Goal: Task Accomplishment & Management: Complete application form

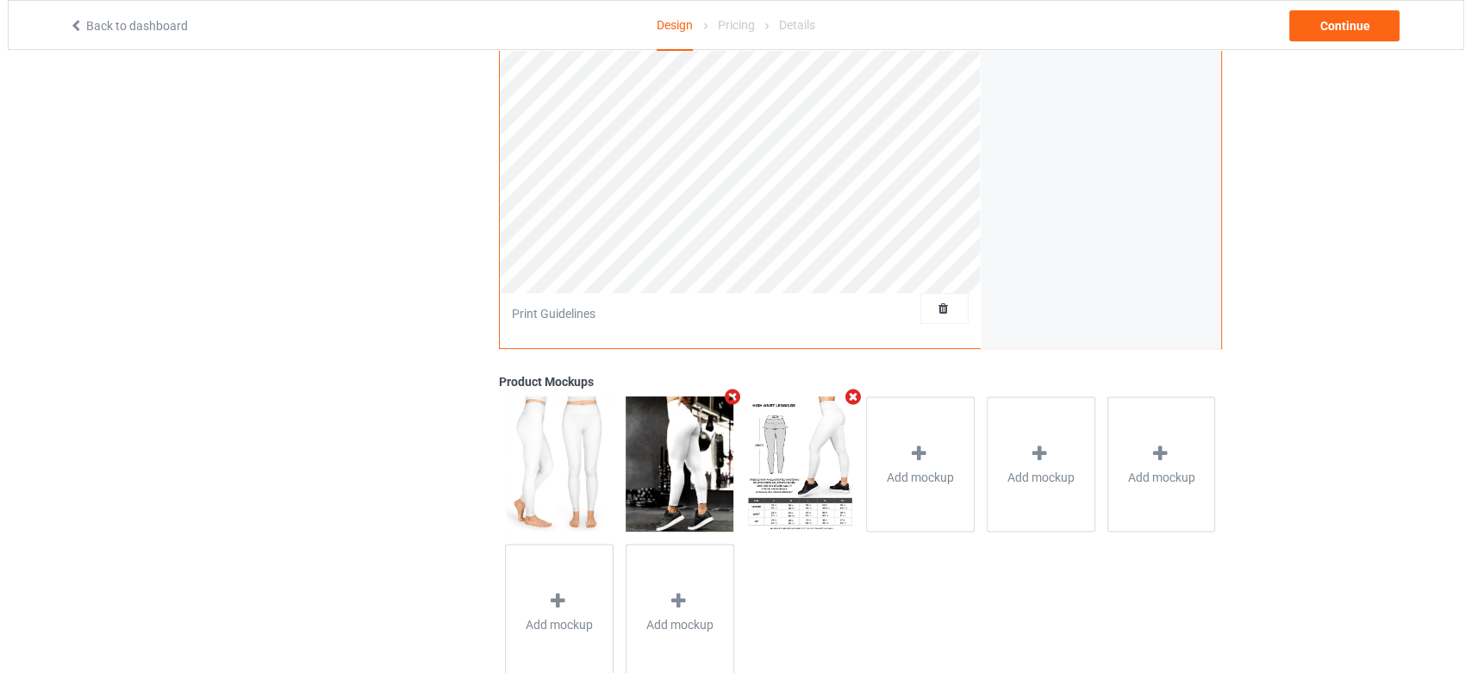
scroll to position [442, 0]
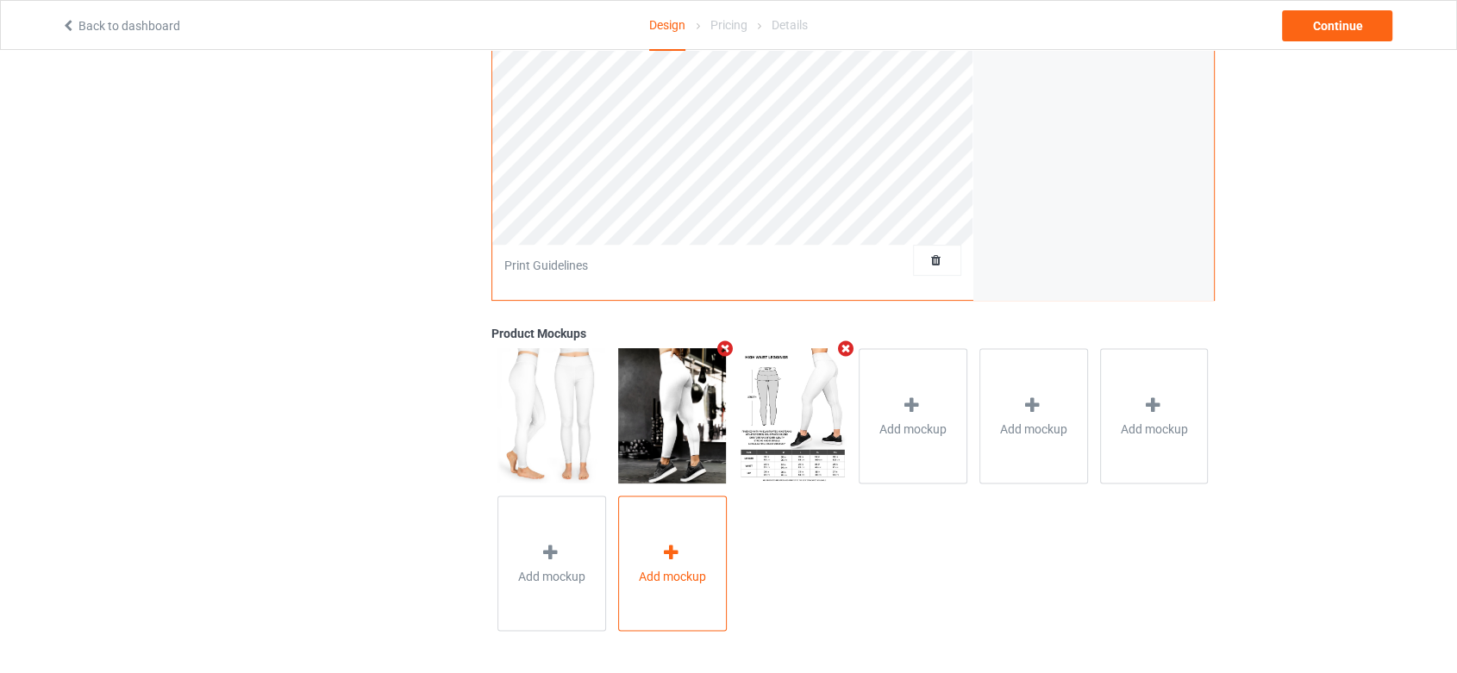
click at [669, 580] on span "Add mockup" at bounding box center [672, 575] width 67 height 17
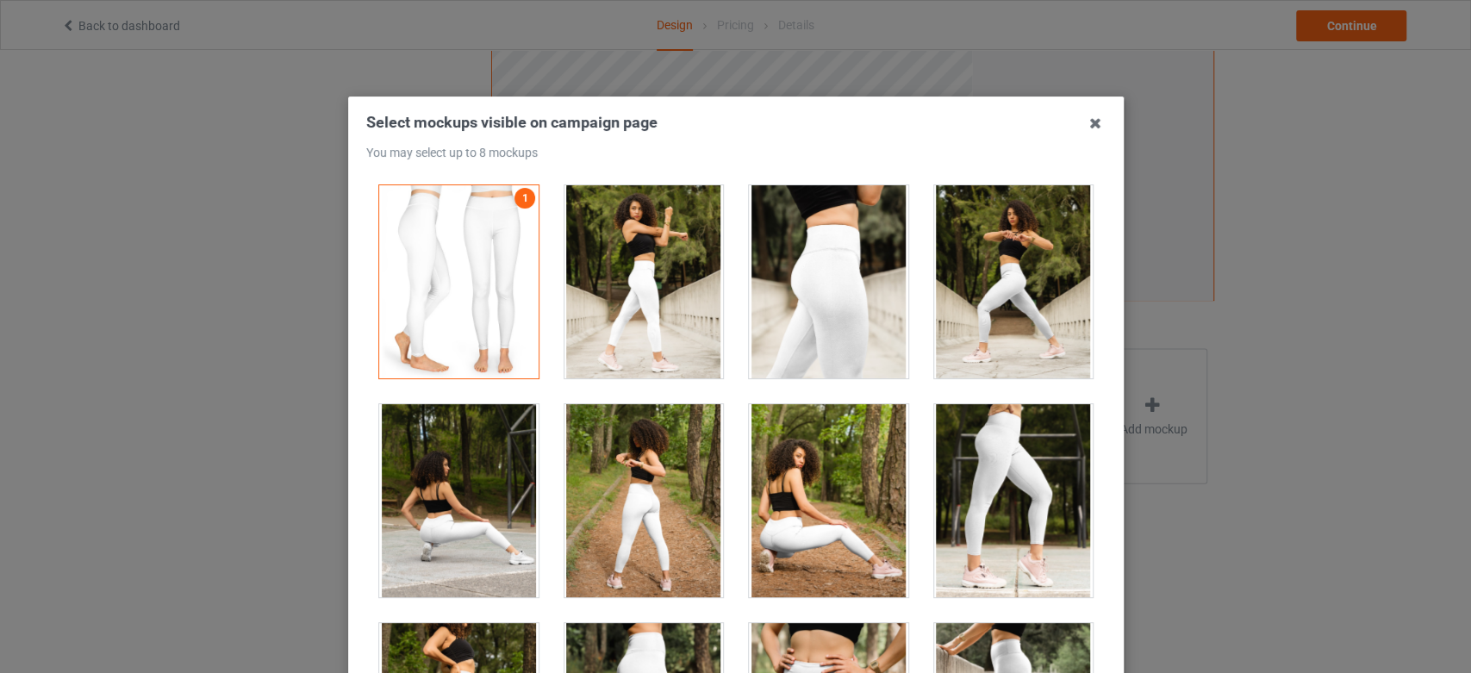
click at [966, 450] on div at bounding box center [1012, 500] width 159 height 193
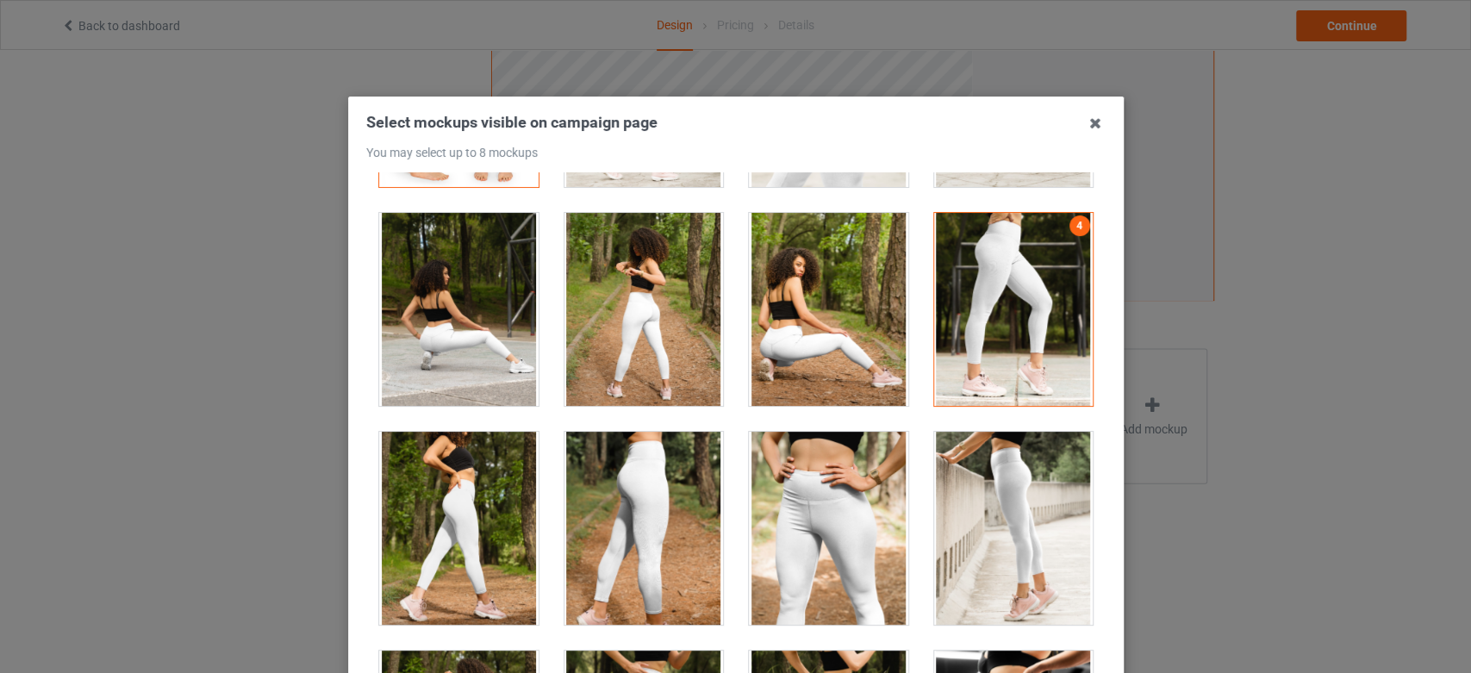
click at [671, 488] on div at bounding box center [643, 528] width 159 height 193
click at [790, 488] on div at bounding box center [828, 528] width 159 height 193
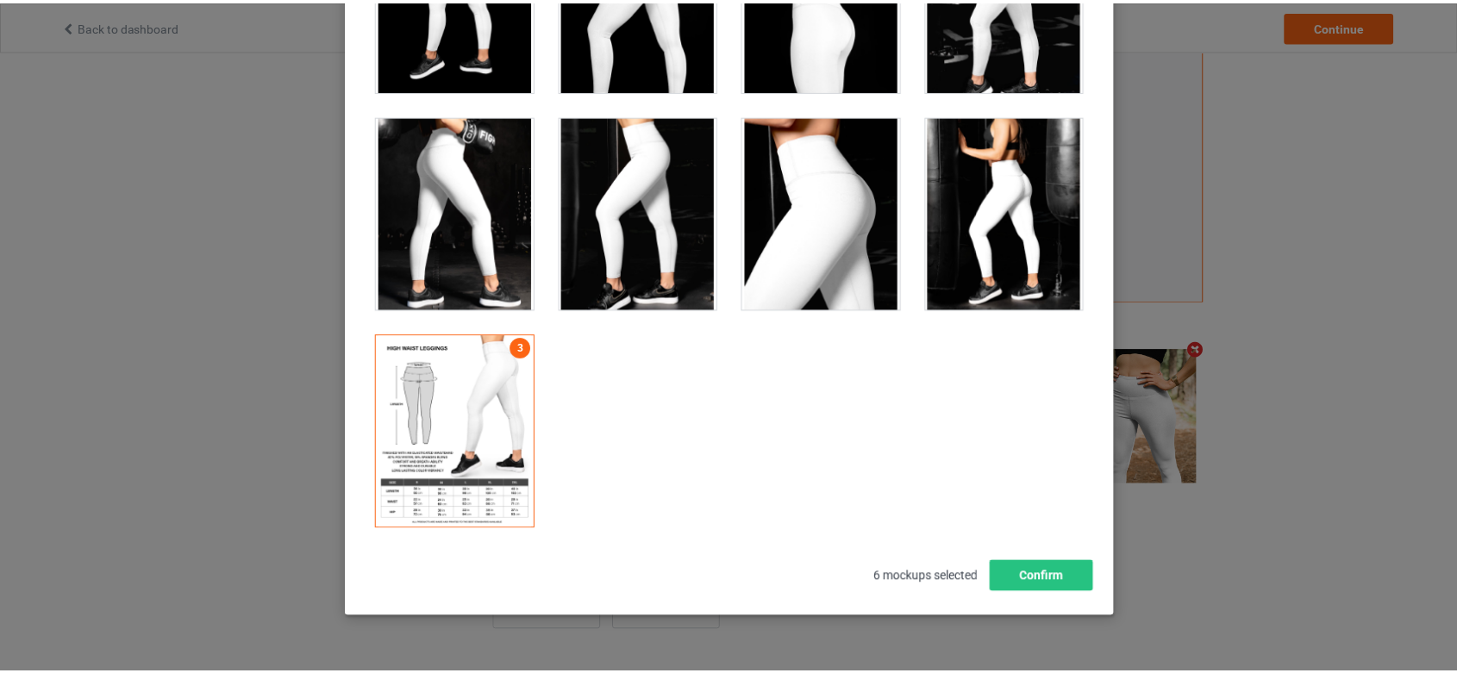
scroll to position [213, 0]
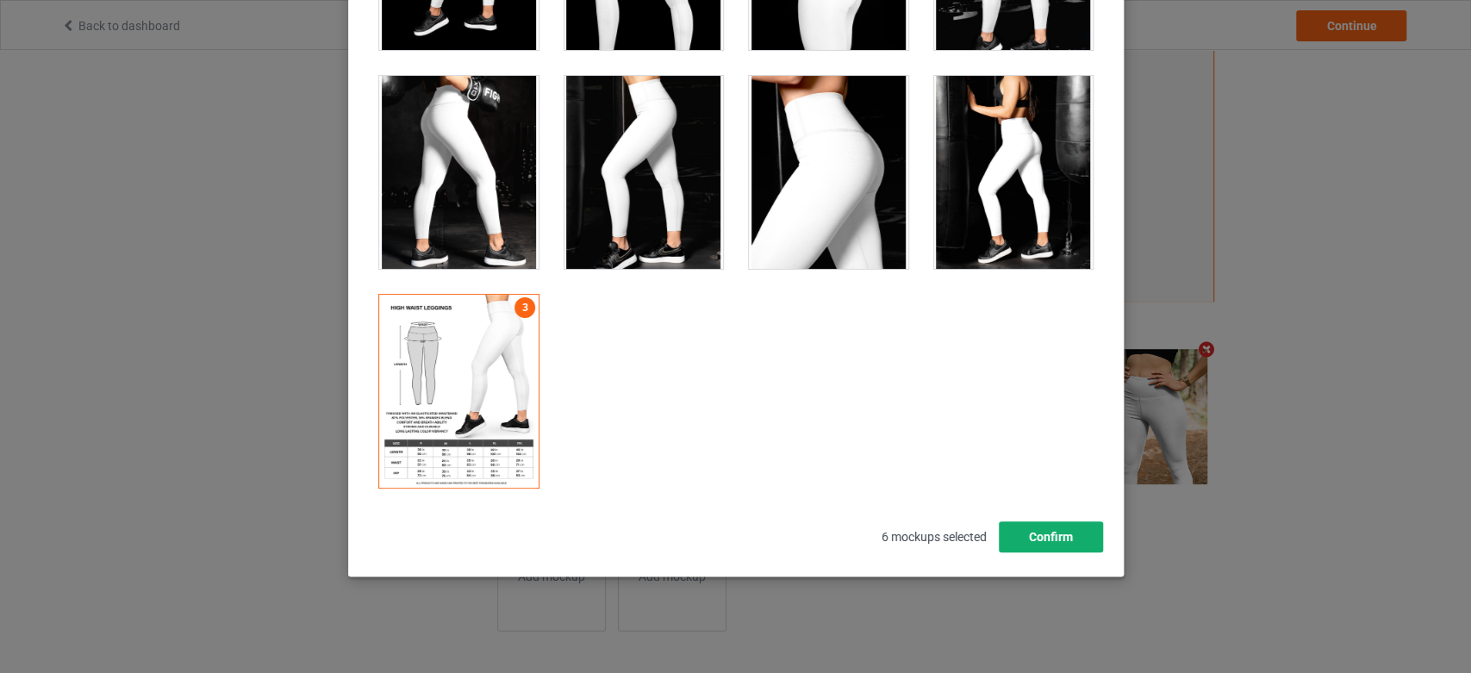
click at [1031, 536] on button "Confirm" at bounding box center [1050, 536] width 104 height 31
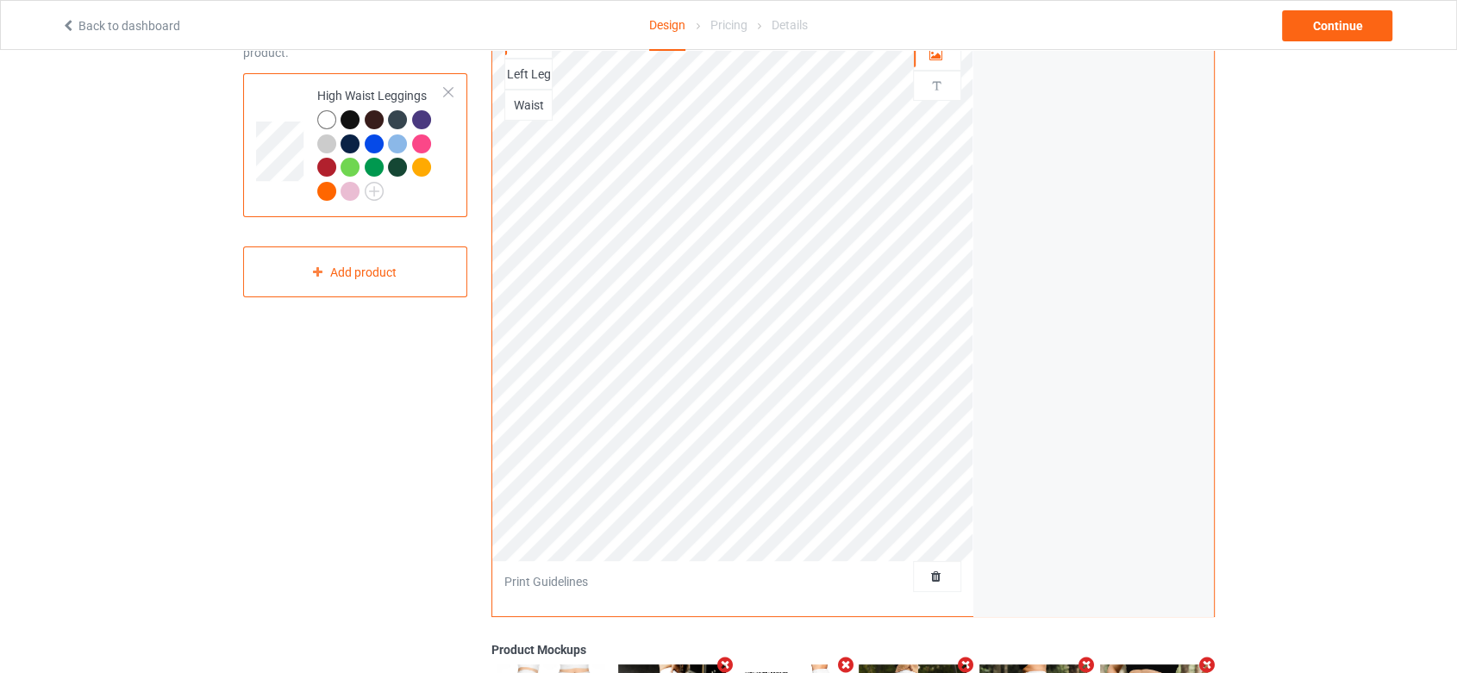
scroll to position [287, 0]
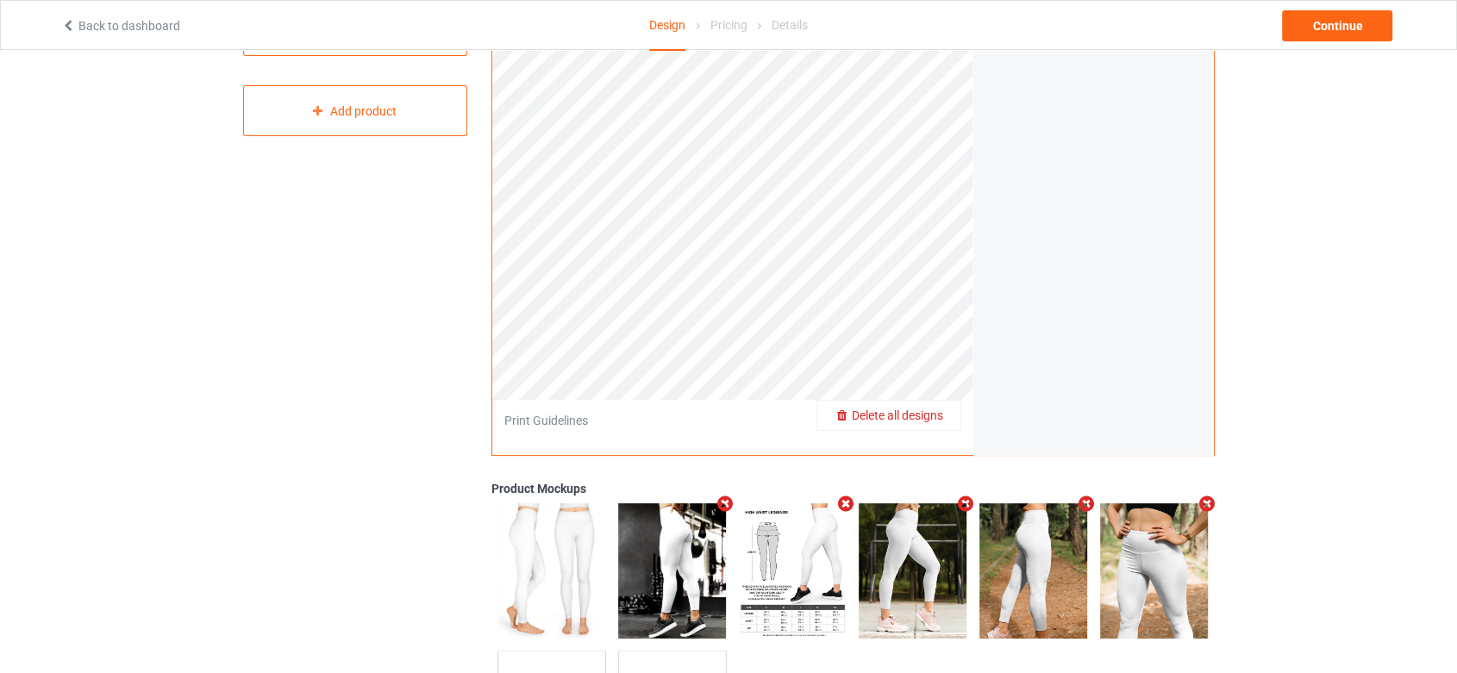
click at [927, 410] on span "Delete all designs" at bounding box center [897, 416] width 91 height 14
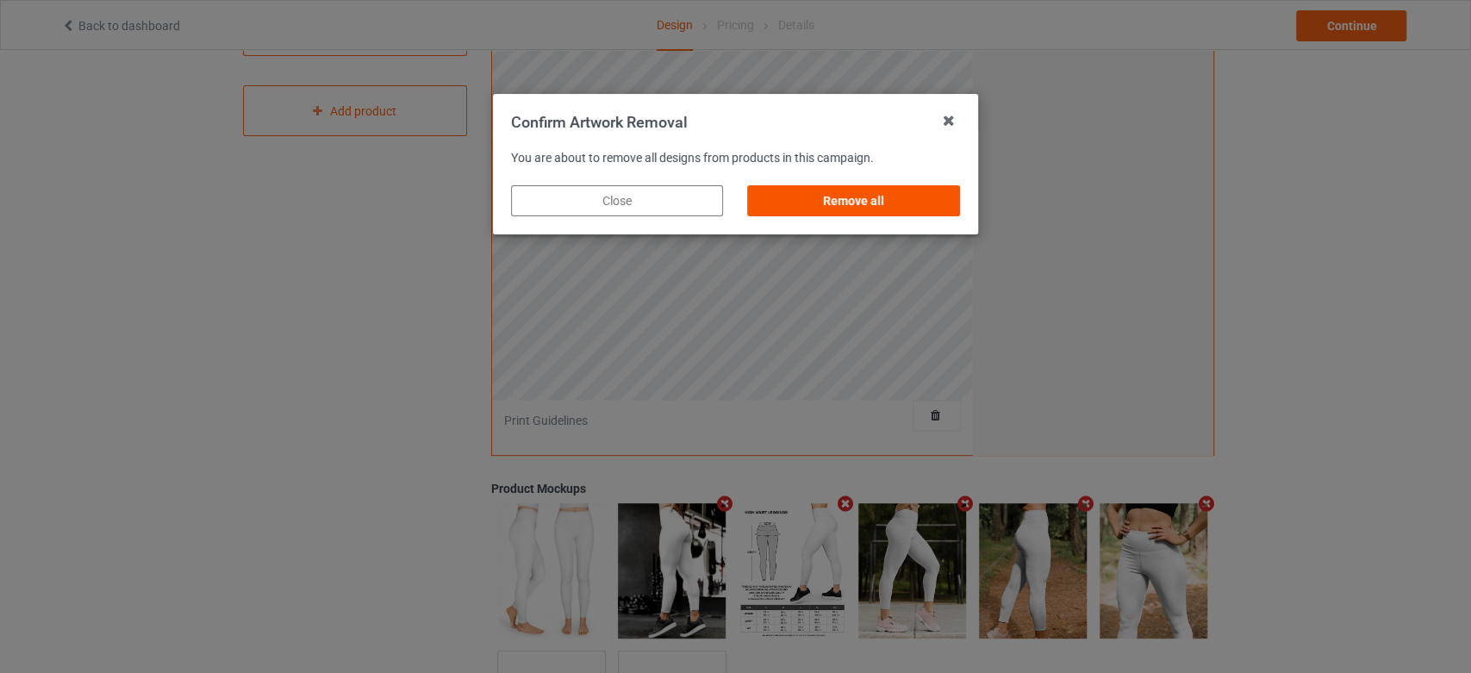
click at [889, 208] on div "Remove all" at bounding box center [854, 200] width 212 height 31
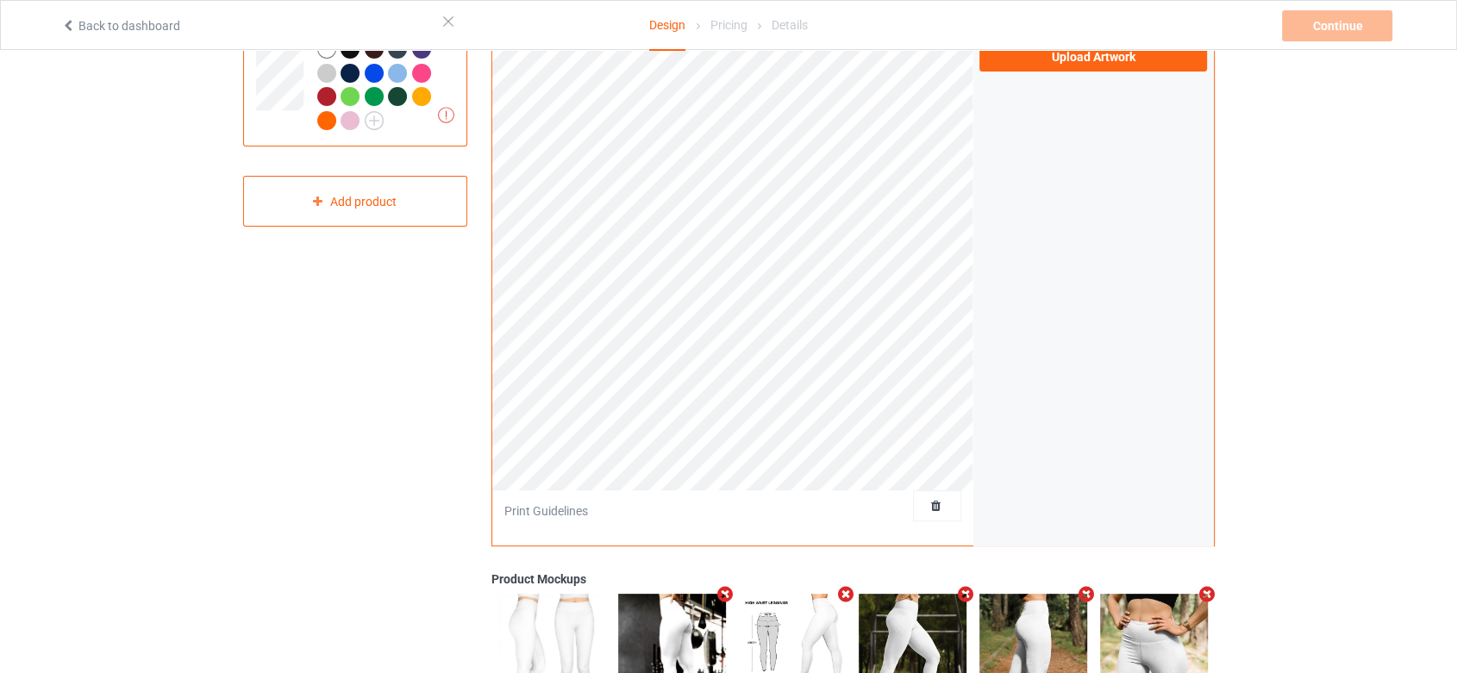
scroll to position [0, 0]
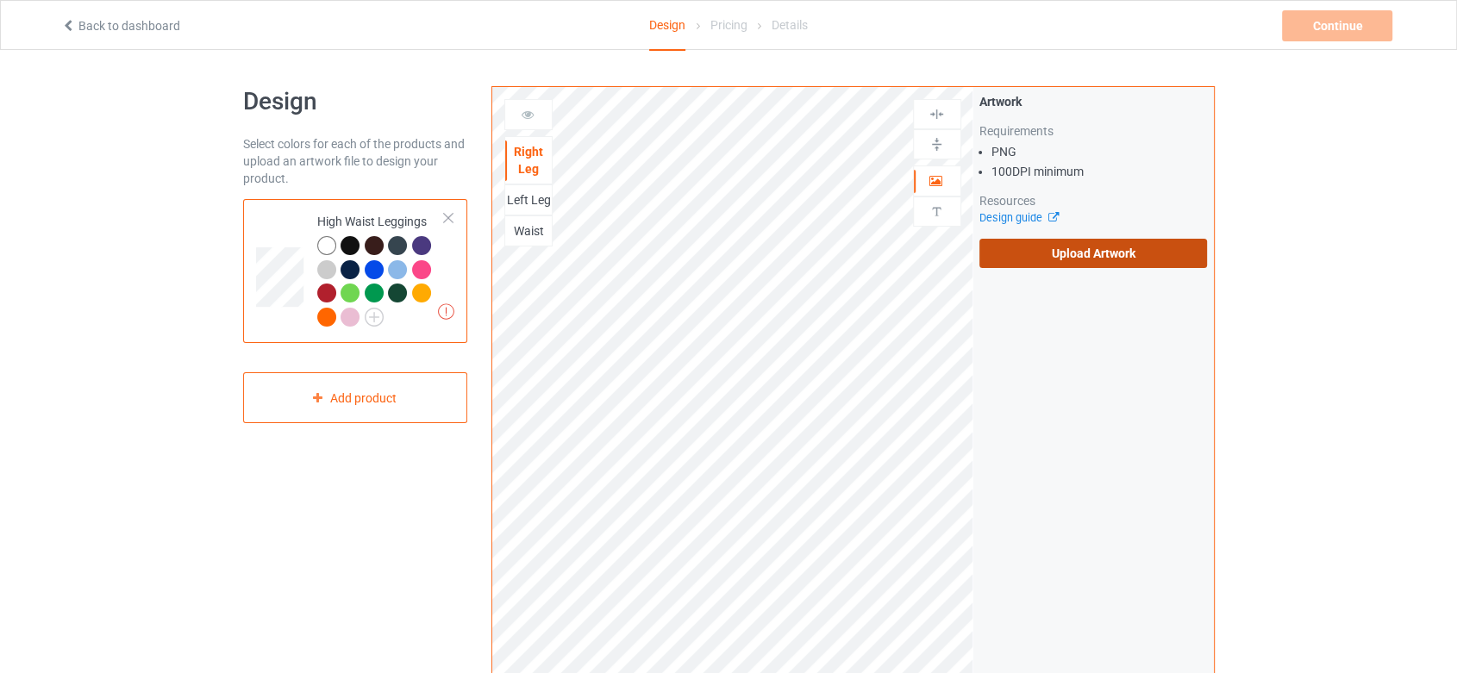
click at [991, 246] on label "Upload Artwork" at bounding box center [1093, 253] width 228 height 29
click at [0, 0] on input "Upload Artwork" at bounding box center [0, 0] width 0 height 0
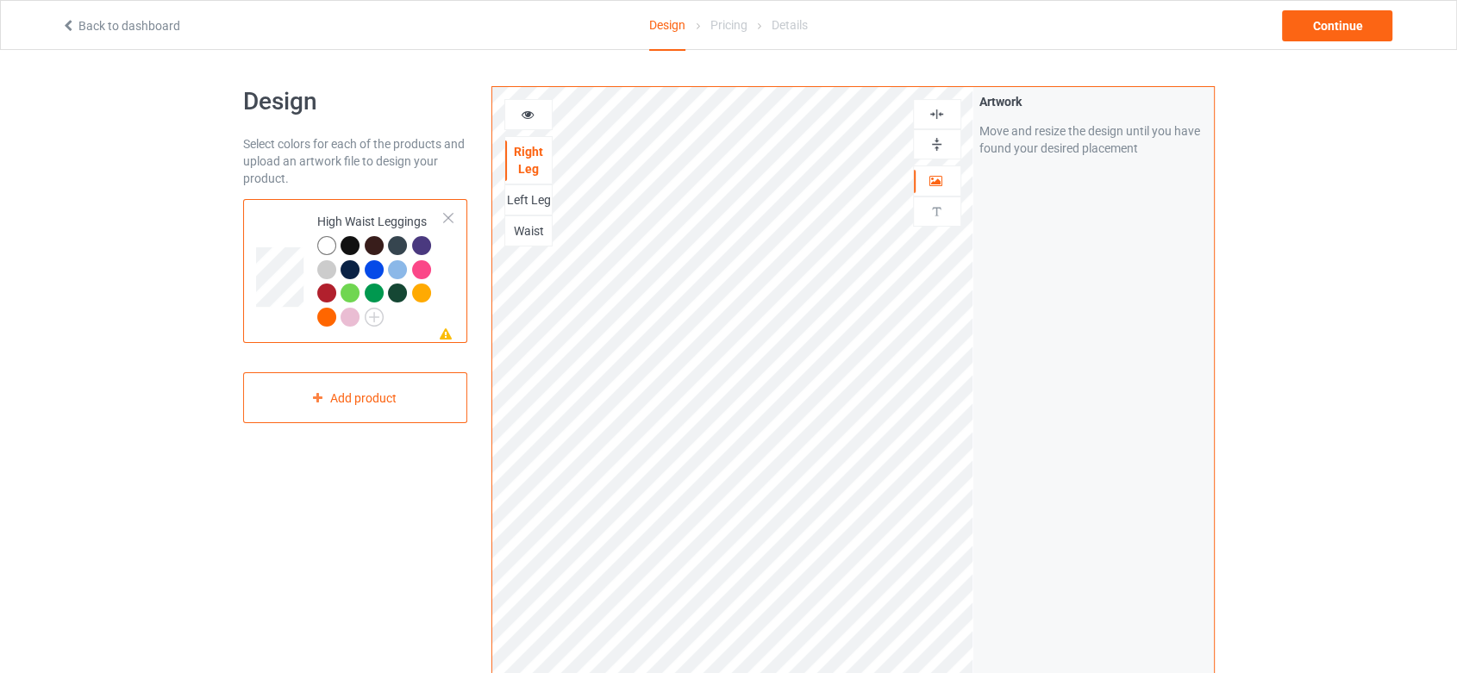
click at [938, 109] on img at bounding box center [936, 114] width 16 height 16
click at [938, 139] on img at bounding box center [936, 144] width 16 height 16
click at [530, 203] on div "Left Leg" at bounding box center [528, 199] width 47 height 17
click at [934, 110] on img at bounding box center [936, 114] width 16 height 16
click at [939, 143] on img at bounding box center [936, 144] width 16 height 16
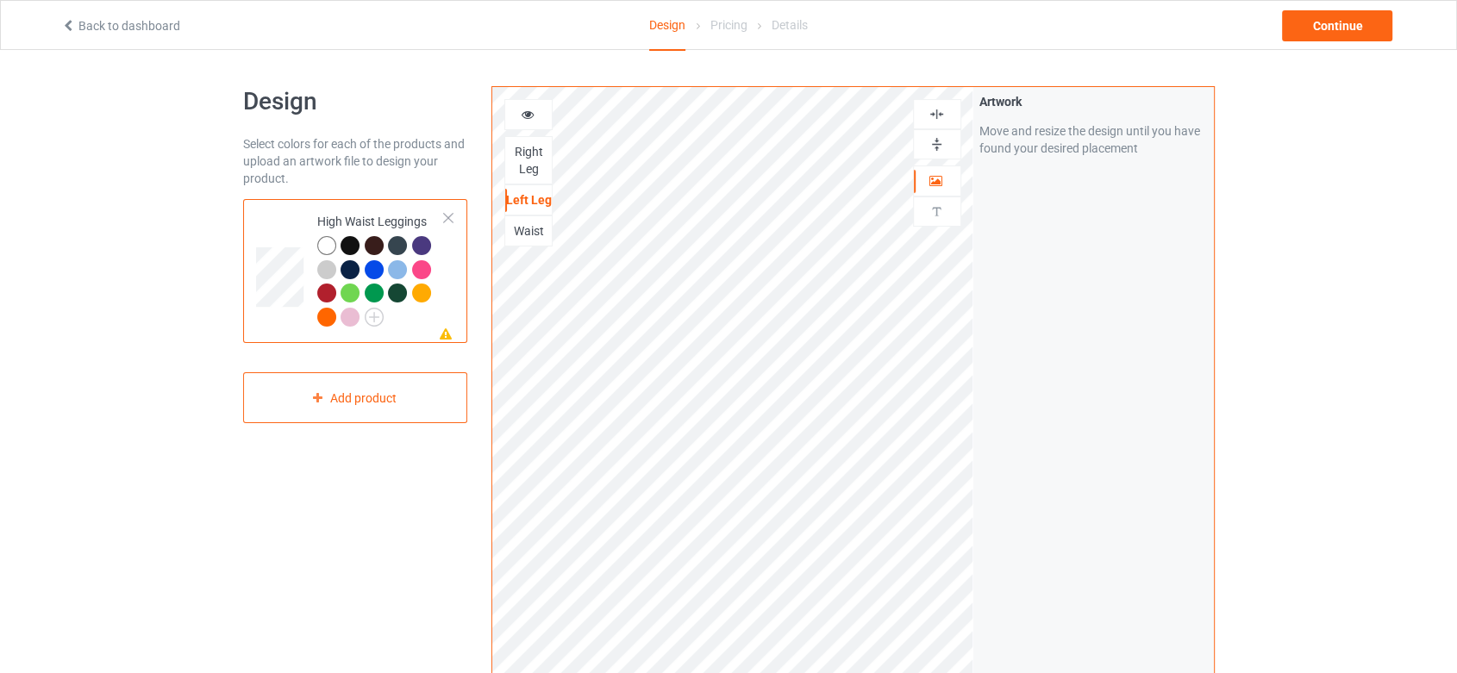
click at [935, 116] on img at bounding box center [936, 114] width 16 height 16
click at [514, 239] on div "Waist" at bounding box center [528, 230] width 47 height 17
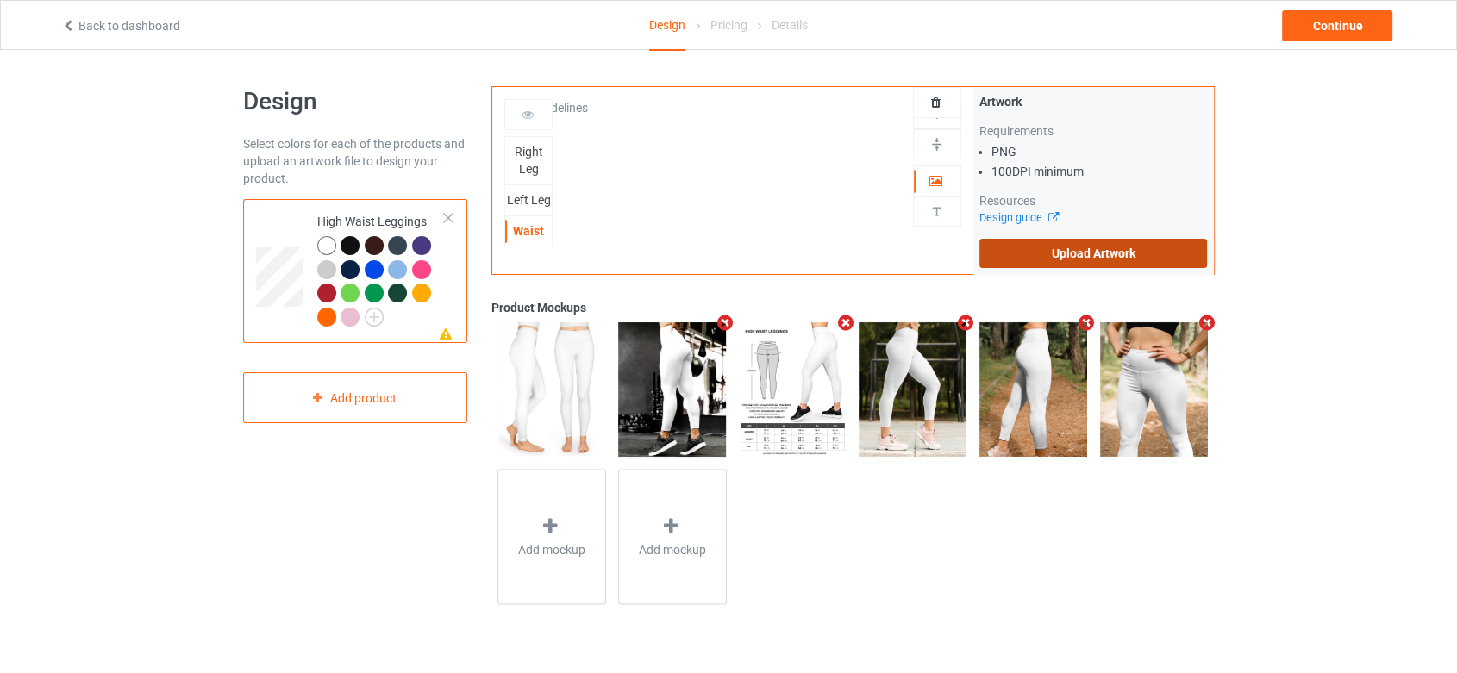
click at [1062, 240] on label "Upload Artwork" at bounding box center [1093, 253] width 228 height 29
click at [0, 0] on input "Upload Artwork" at bounding box center [0, 0] width 0 height 0
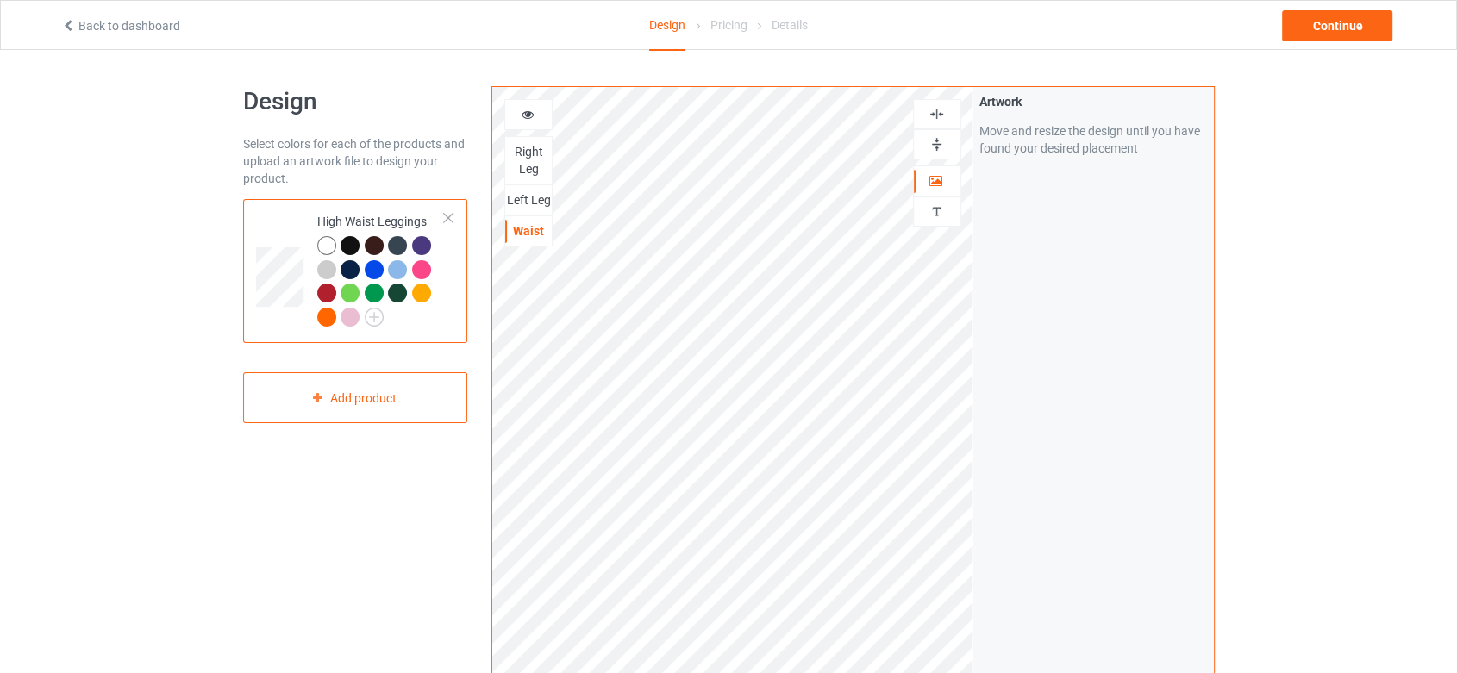
click at [941, 115] on img at bounding box center [936, 114] width 16 height 16
click at [928, 137] on img at bounding box center [936, 144] width 16 height 16
click at [933, 113] on img at bounding box center [936, 114] width 16 height 16
click at [521, 109] on icon at bounding box center [527, 112] width 15 height 12
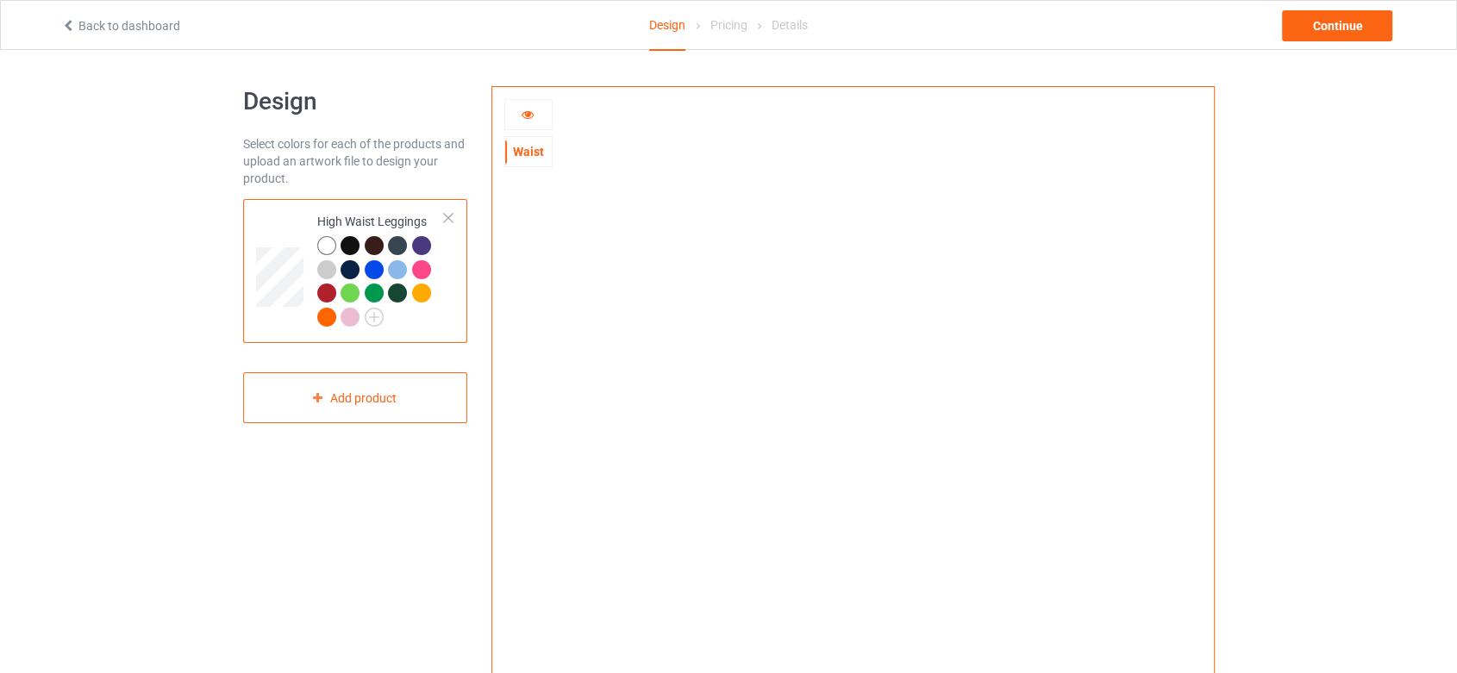
click at [351, 240] on div at bounding box center [349, 245] width 19 height 19
click at [388, 268] on div at bounding box center [397, 269] width 19 height 19
click at [1345, 21] on div "Continue" at bounding box center [1337, 25] width 110 height 31
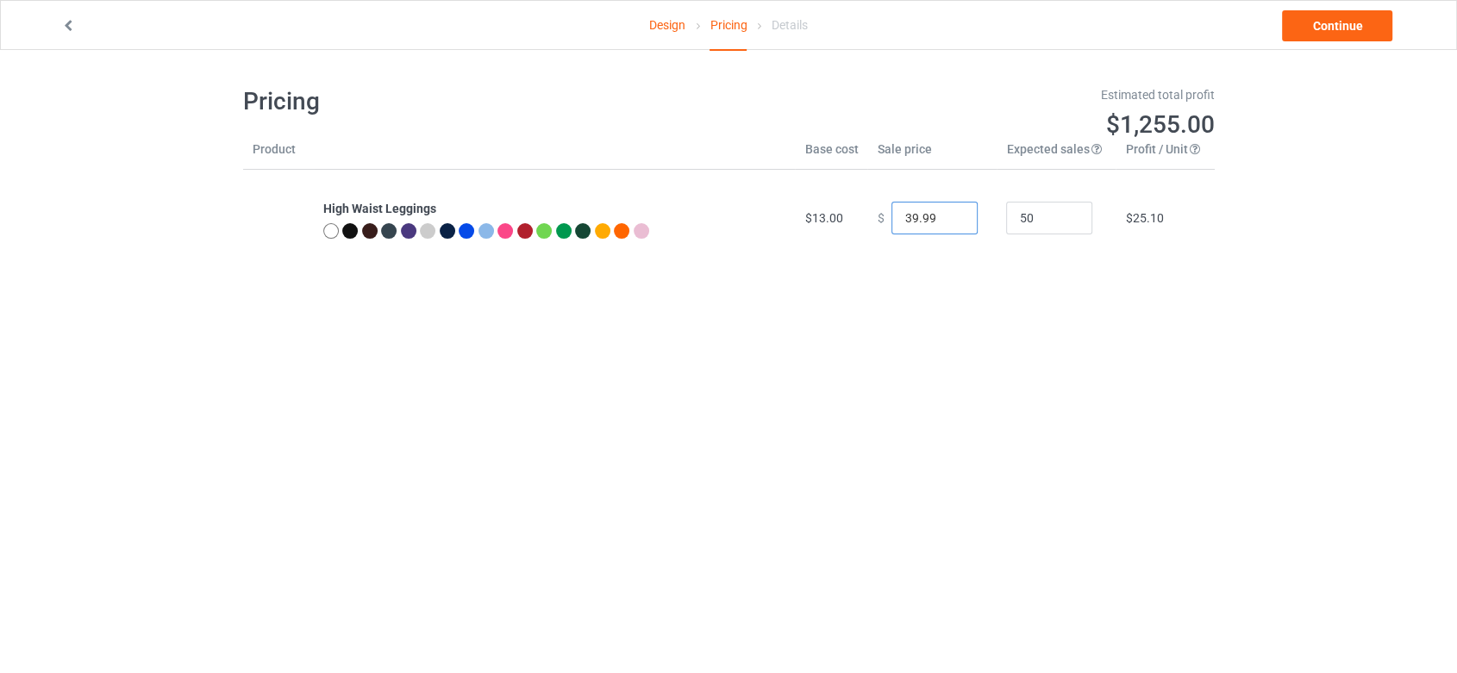
drag, startPoint x: 933, startPoint y: 217, endPoint x: 877, endPoint y: 219, distance: 56.1
click at [877, 219] on div "$ 39.99" at bounding box center [932, 218] width 110 height 33
type input "25.00"
click at [963, 317] on body "Design Pricing Details Continue Pricing Estimated total profit $558.00 Product …" at bounding box center [728, 386] width 1457 height 673
click at [345, 233] on div at bounding box center [350, 231] width 16 height 16
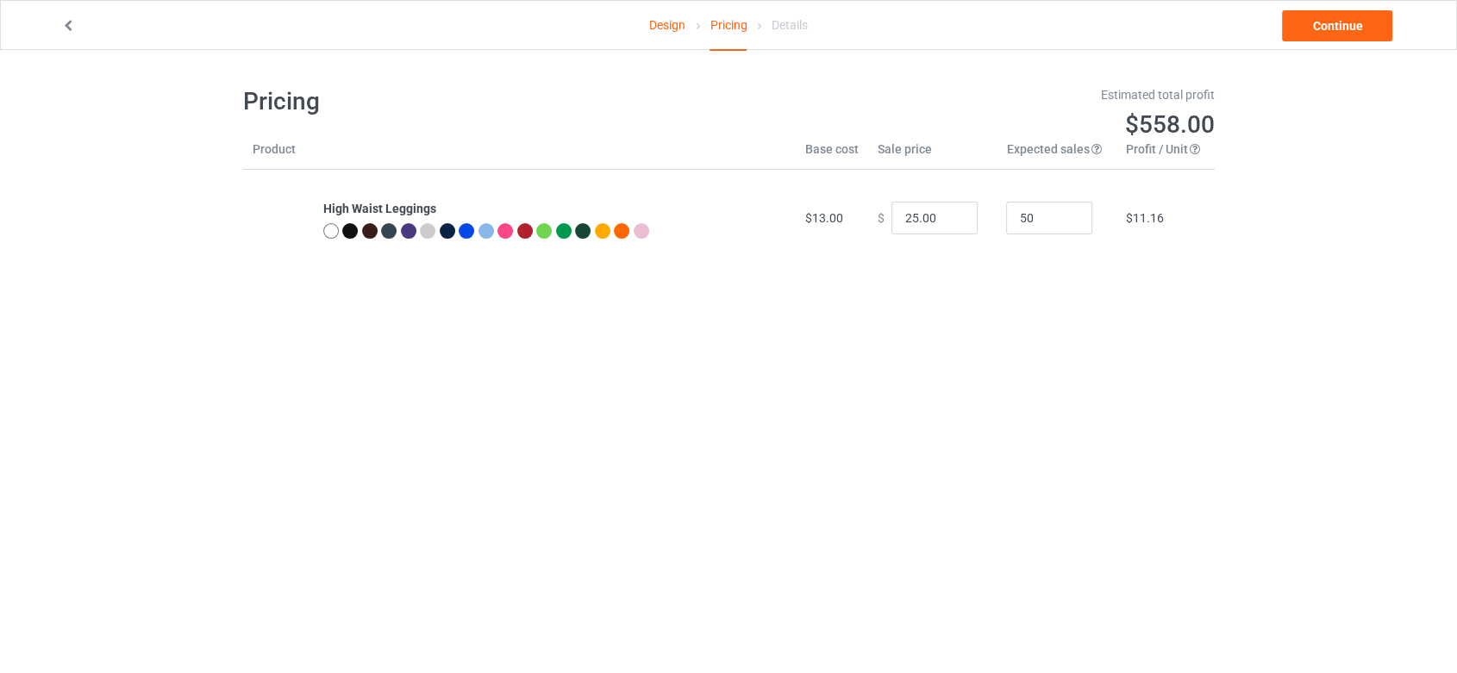
click at [346, 233] on div at bounding box center [350, 231] width 16 height 16
click at [1352, 26] on link "Continue" at bounding box center [1337, 25] width 110 height 31
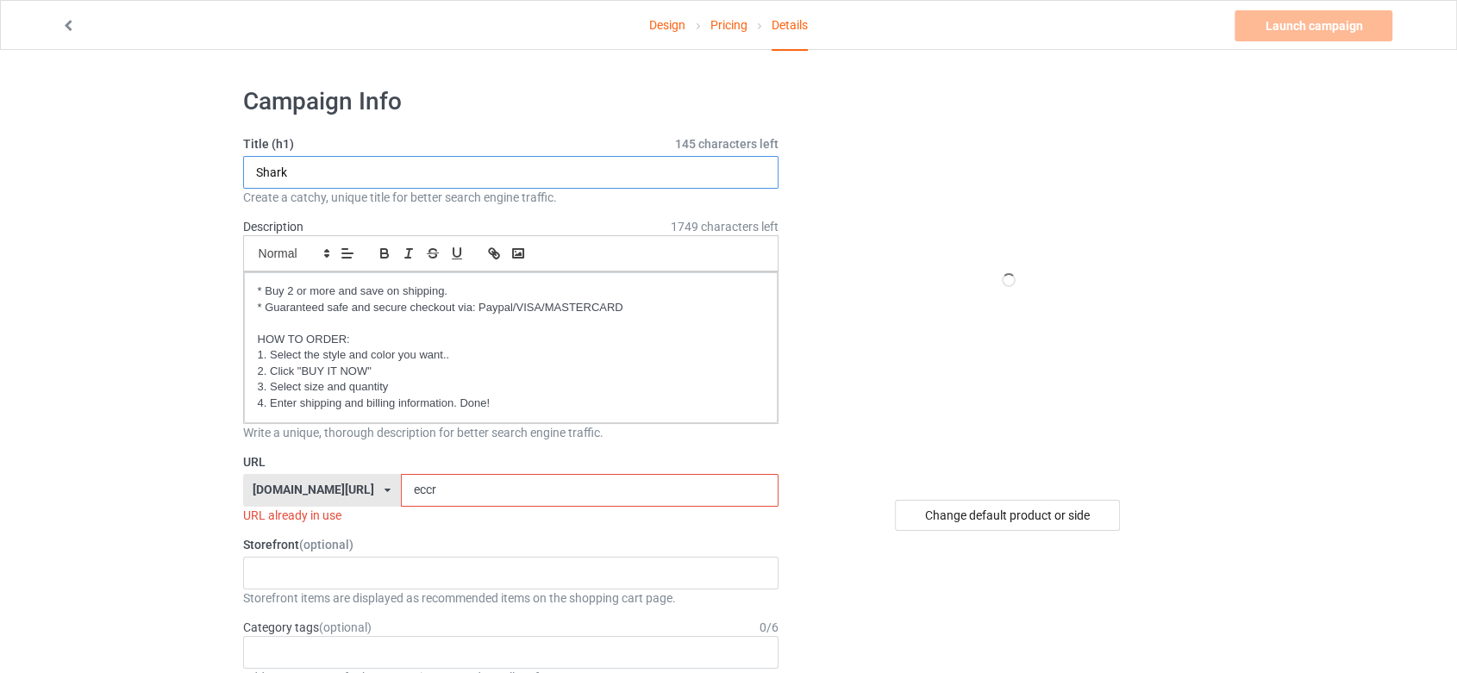
click at [338, 168] on input "Shark" at bounding box center [511, 172] width 536 height 33
drag, startPoint x: 338, startPoint y: 168, endPoint x: 240, endPoint y: 159, distance: 97.8
type input "Goose [DATE] Pattern"
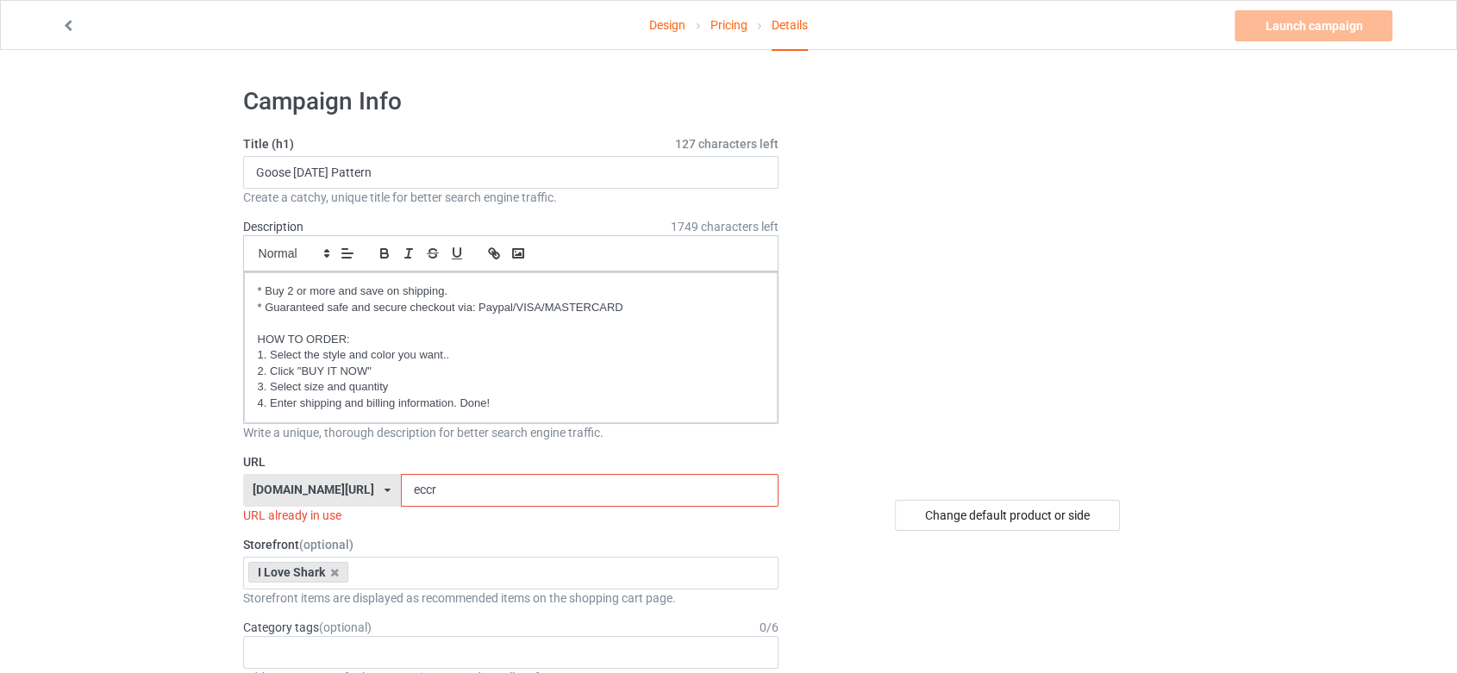
drag, startPoint x: 469, startPoint y: 494, endPoint x: 372, endPoint y: 488, distance: 96.7
click at [401, 488] on input "eccr" at bounding box center [590, 490] width 378 height 33
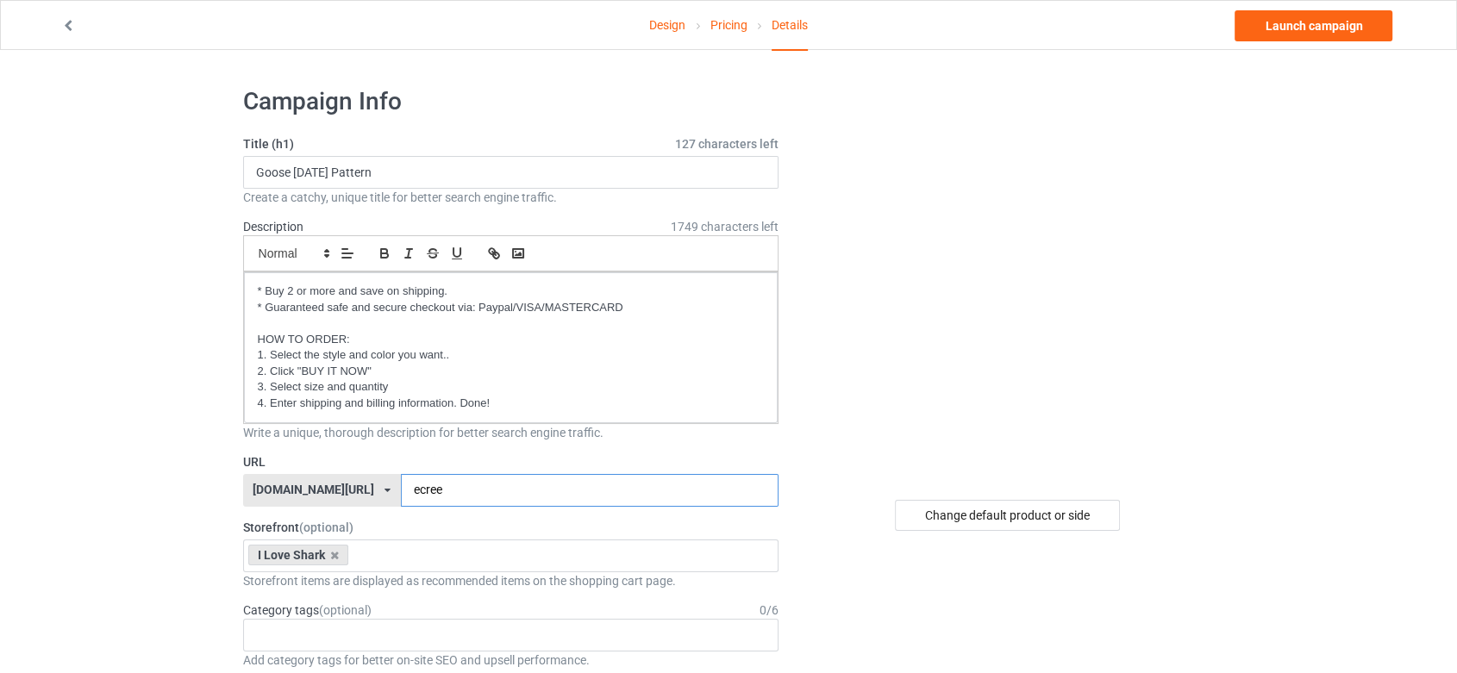
type input "ecree"
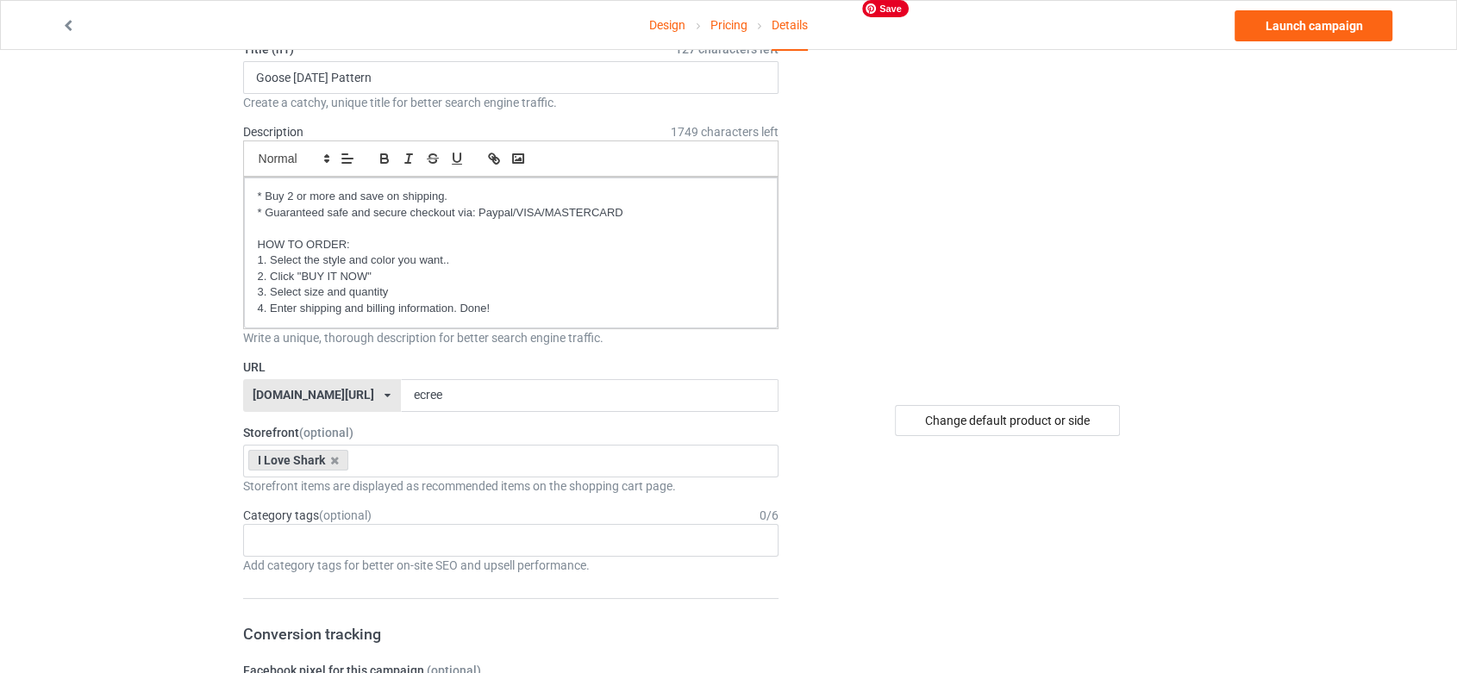
scroll to position [96, 0]
click at [328, 457] on div "I Love Shark" at bounding box center [298, 459] width 101 height 21
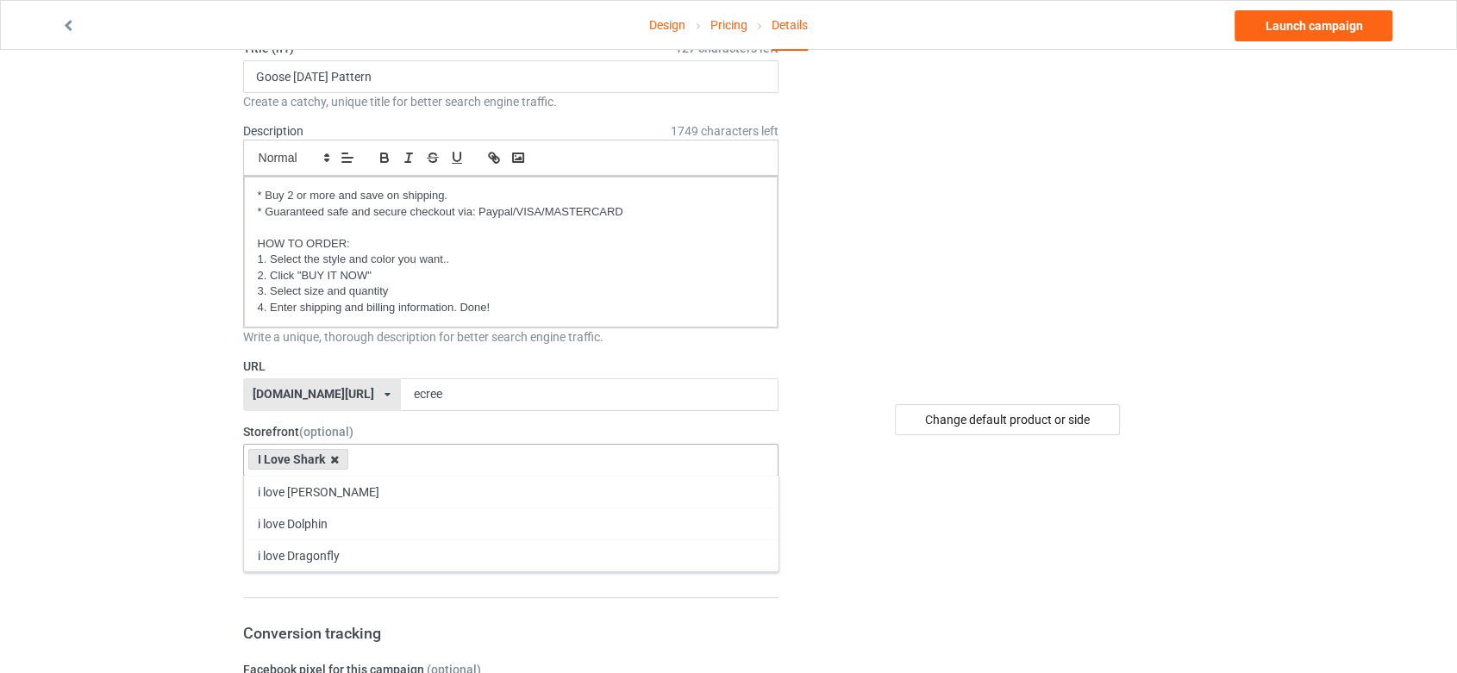
click at [330, 455] on icon at bounding box center [334, 459] width 9 height 11
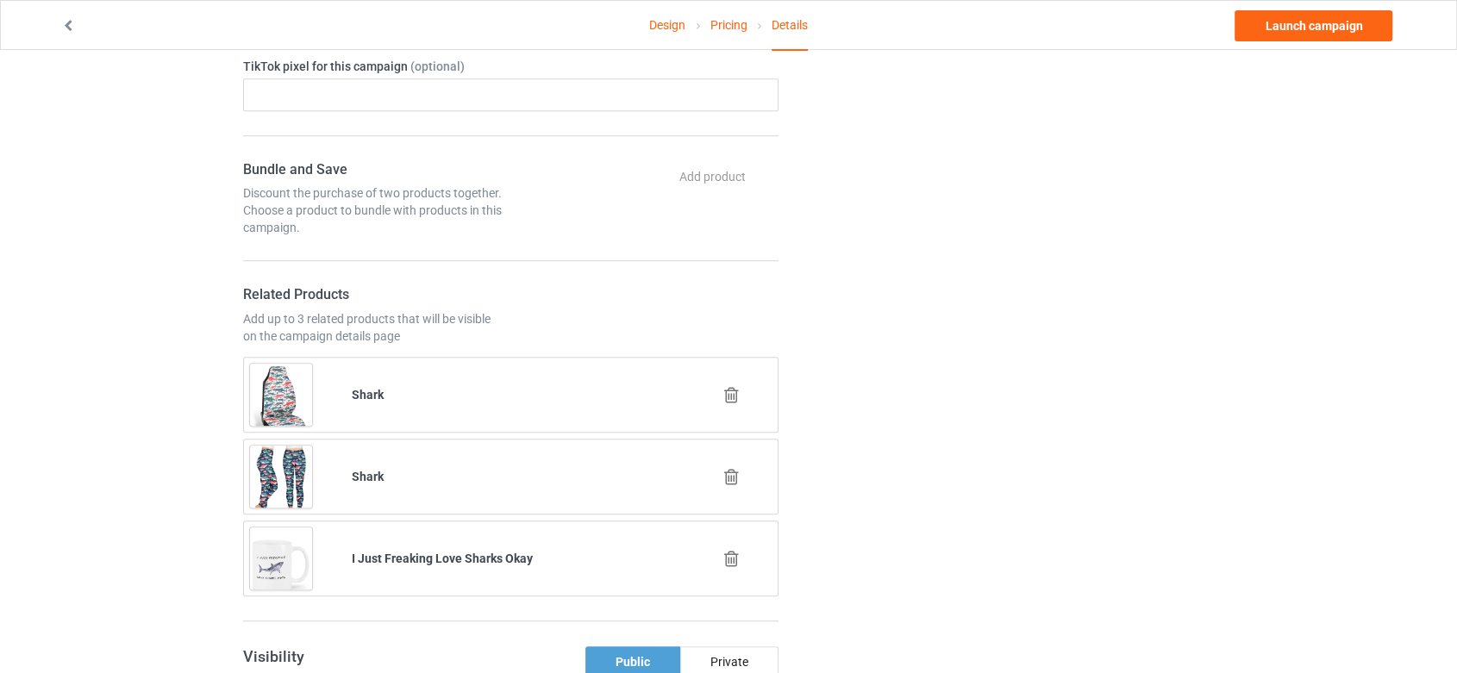
scroll to position [958, 0]
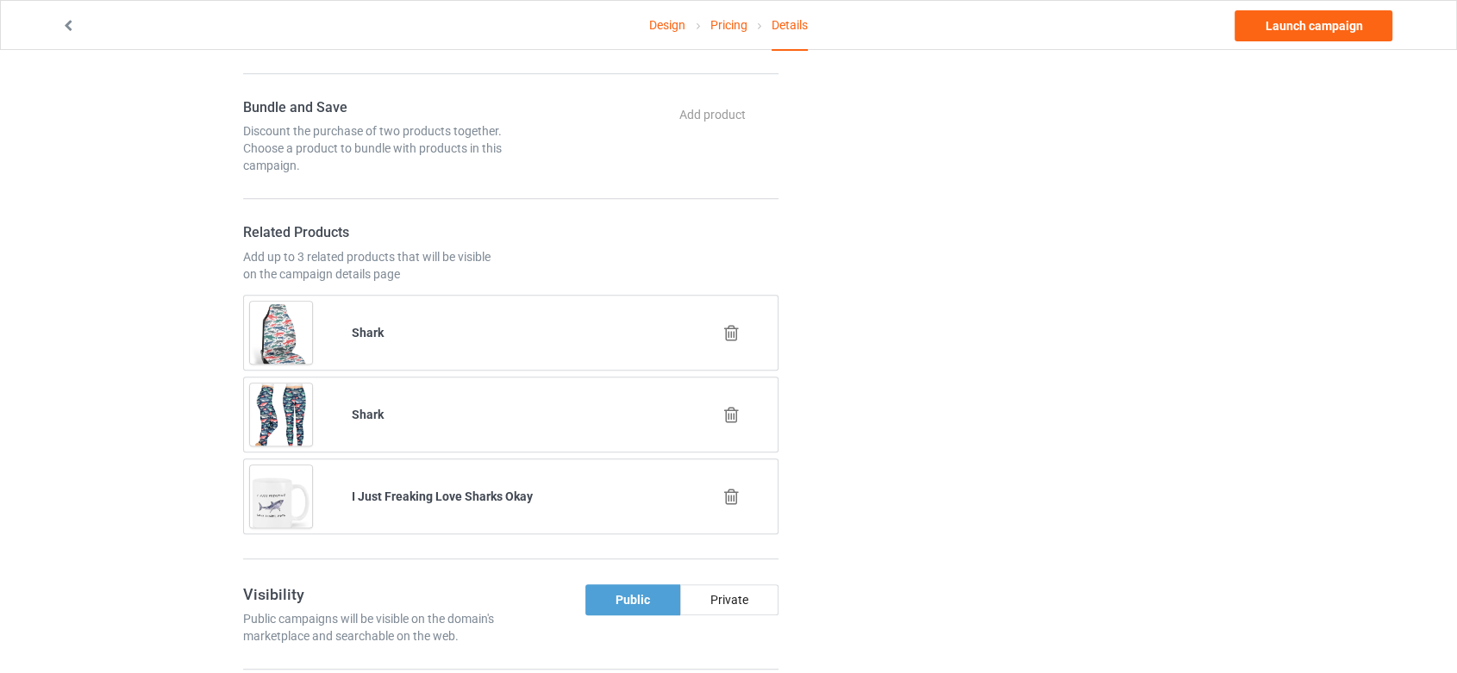
click at [728, 327] on icon at bounding box center [732, 333] width 22 height 18
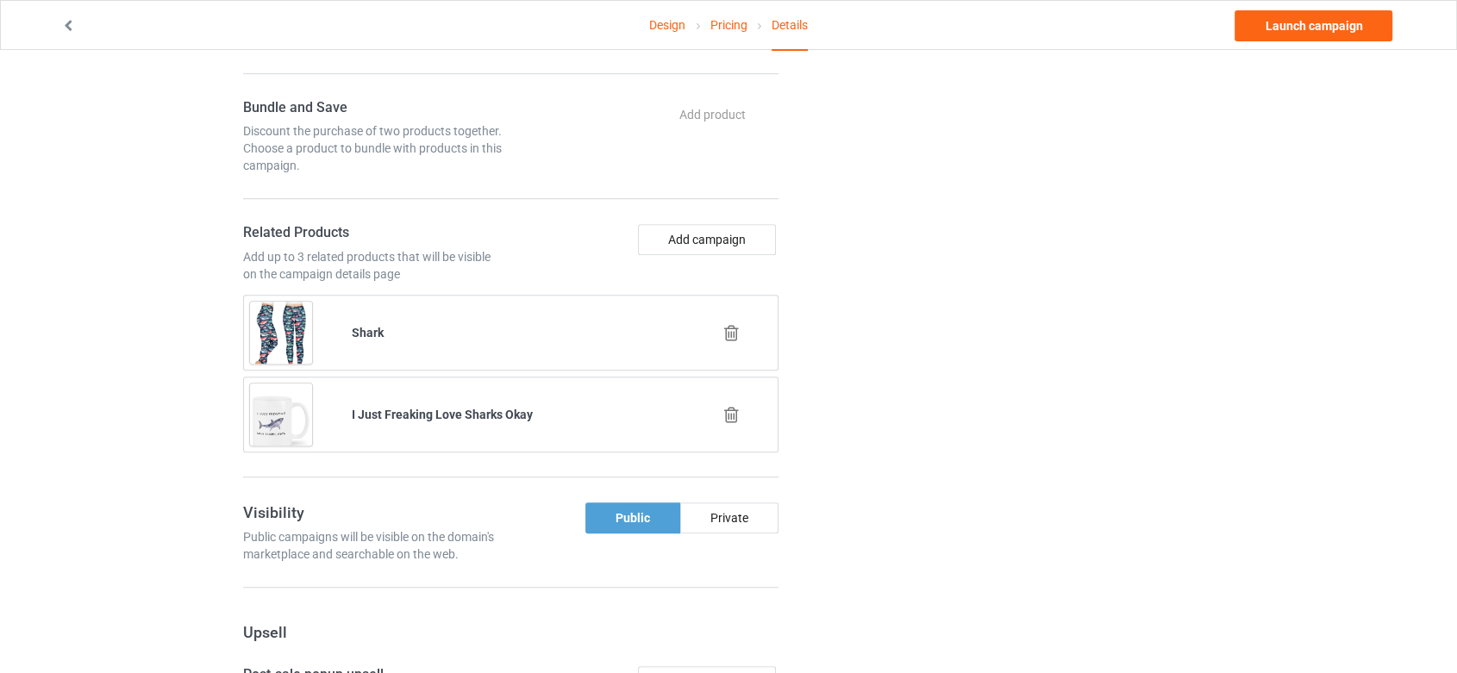
click at [722, 331] on icon at bounding box center [732, 333] width 22 height 18
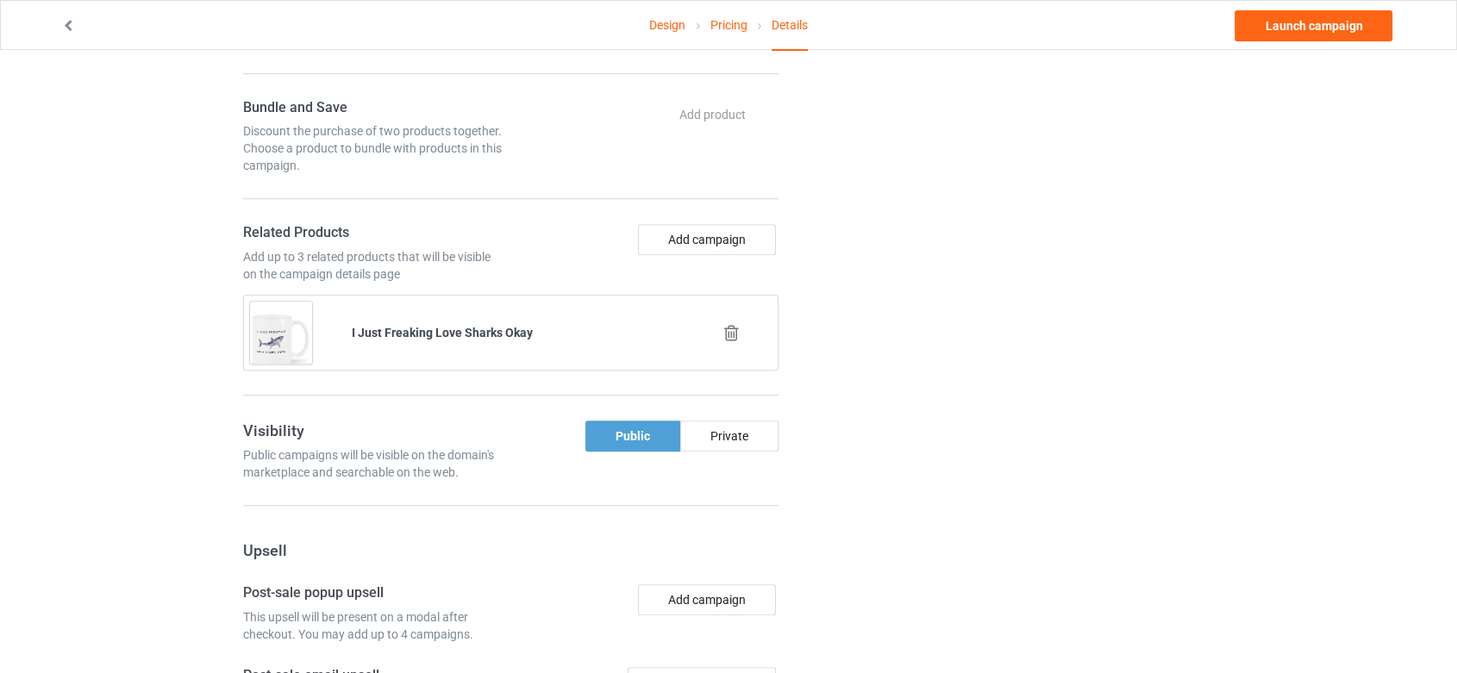
click at [724, 334] on icon at bounding box center [732, 333] width 22 height 18
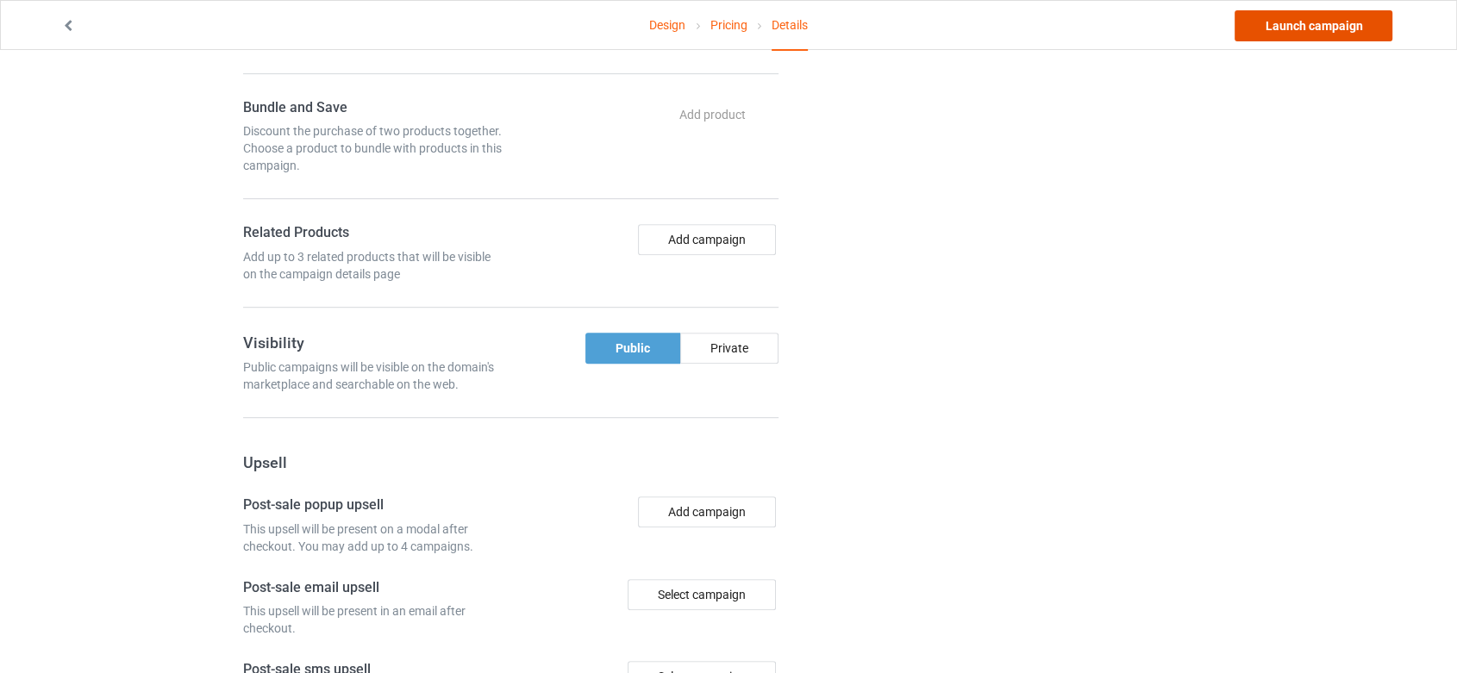
click at [1339, 22] on link "Launch campaign" at bounding box center [1313, 25] width 158 height 31
